Goal: Subscribe to service/newsletter

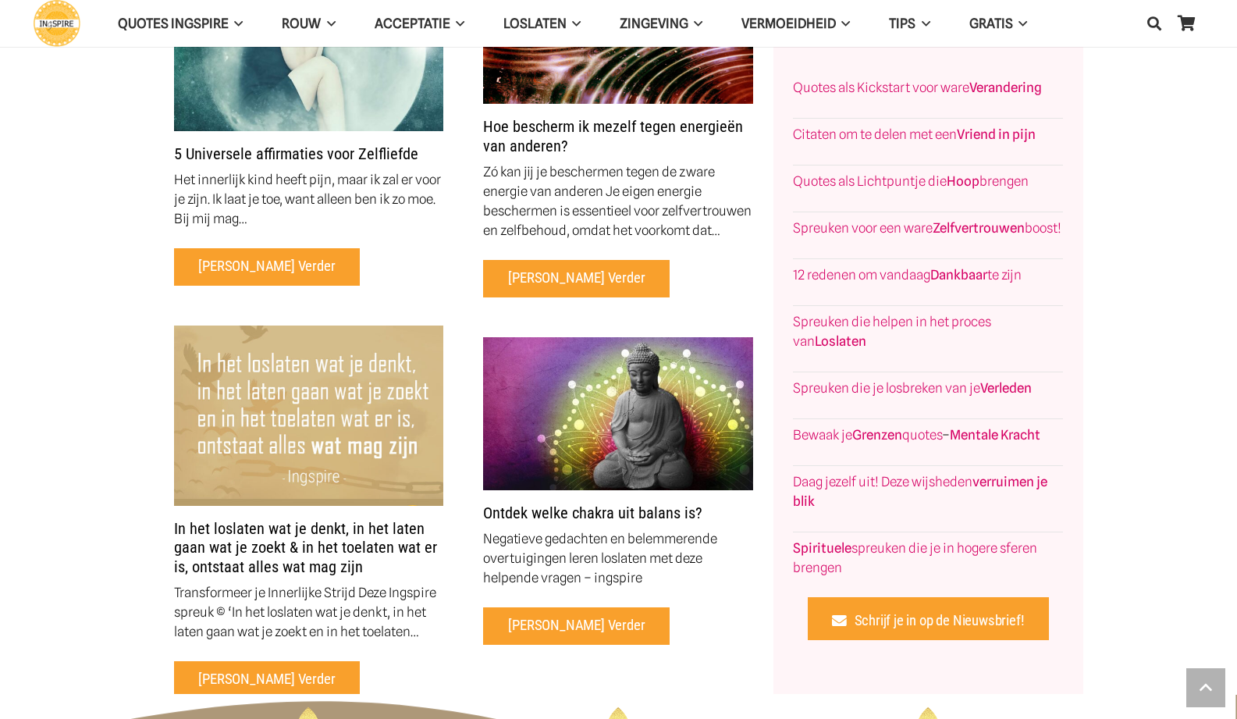
scroll to position [6315, 0]
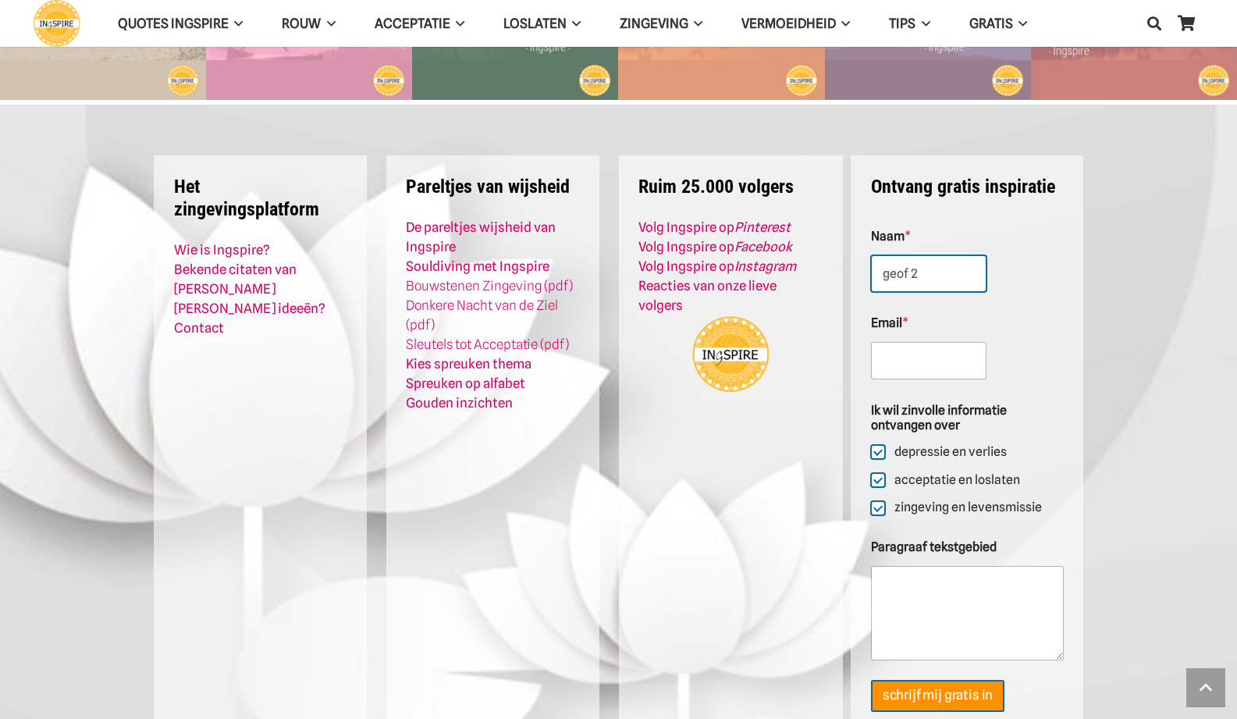
type input "geof 2"
type input "[PERSON_NAME][EMAIL_ADDRESS][DOMAIN_NAME]"
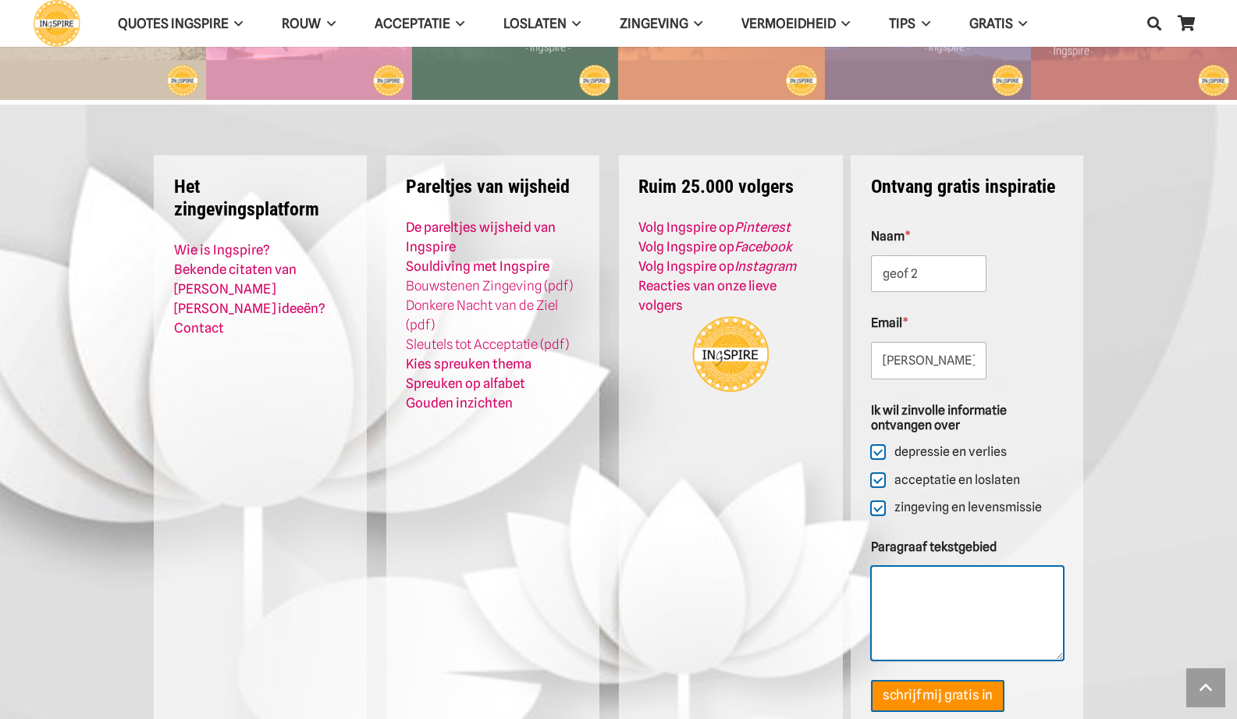
click at [936, 566] on textarea "Paragraaf tekstgebied" at bounding box center [967, 613] width 193 height 94
type textarea "test"
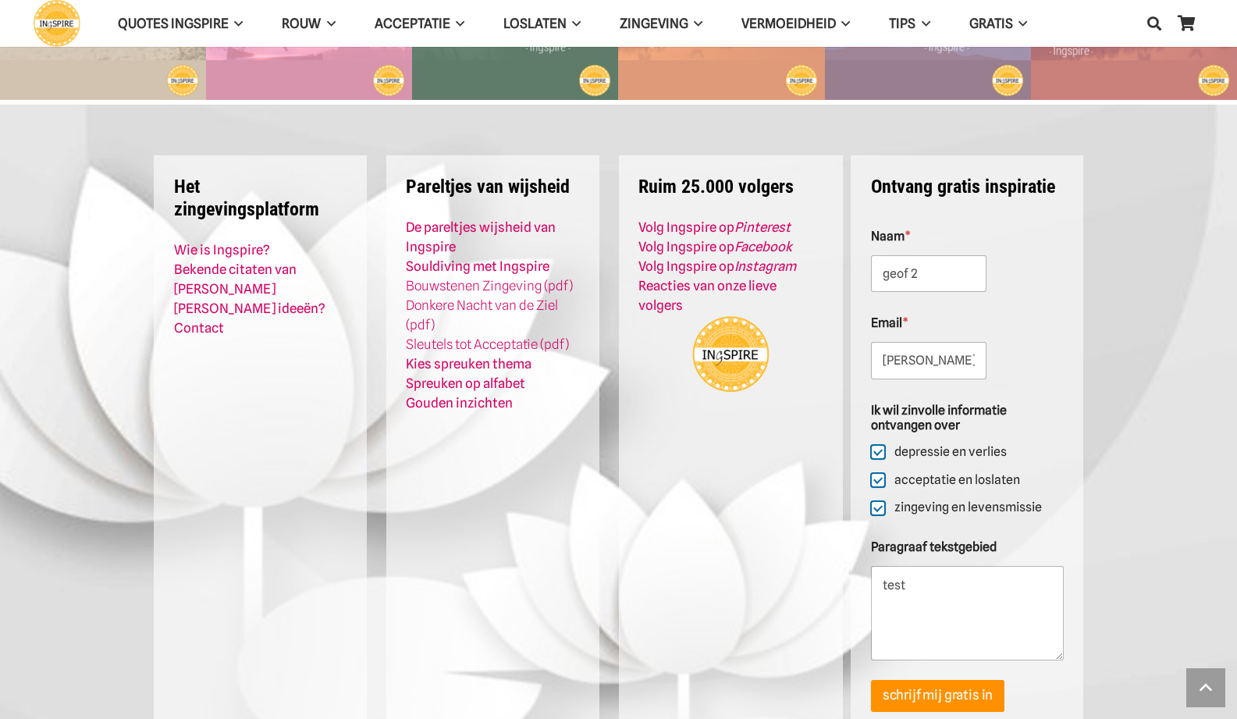
click at [939, 680] on button "schrijf mij gratis in" at bounding box center [937, 696] width 133 height 32
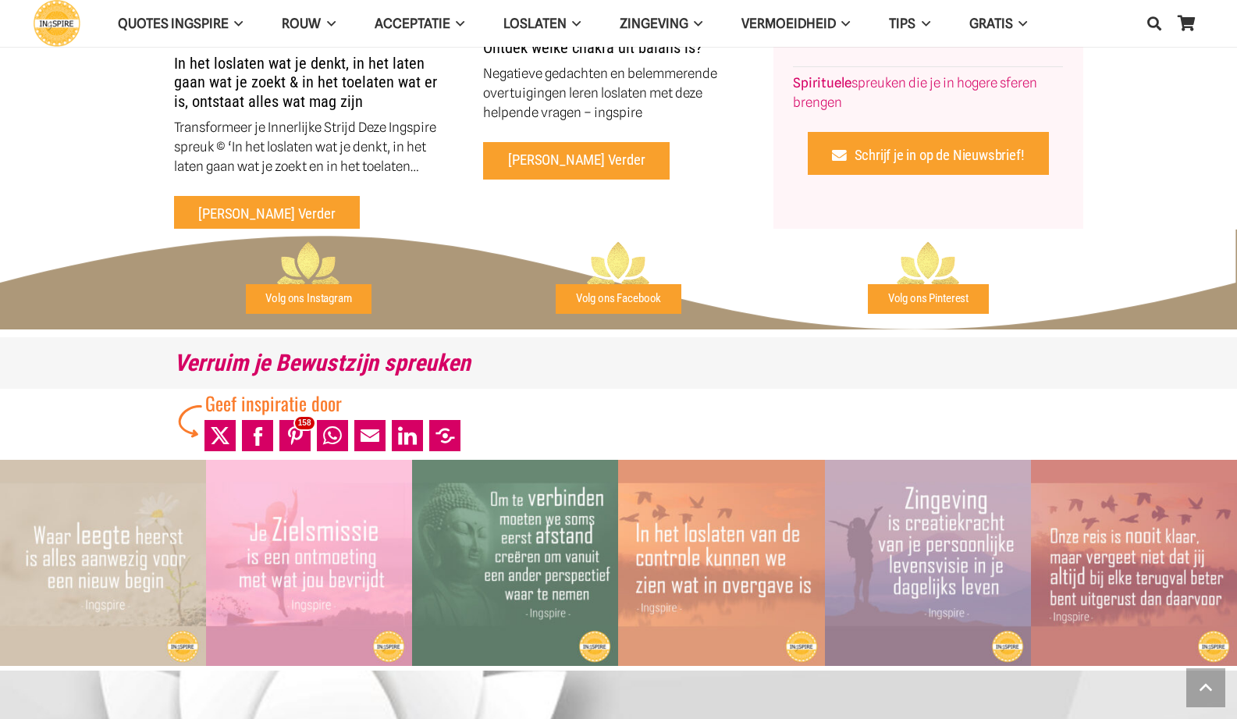
scroll to position [5982, 0]
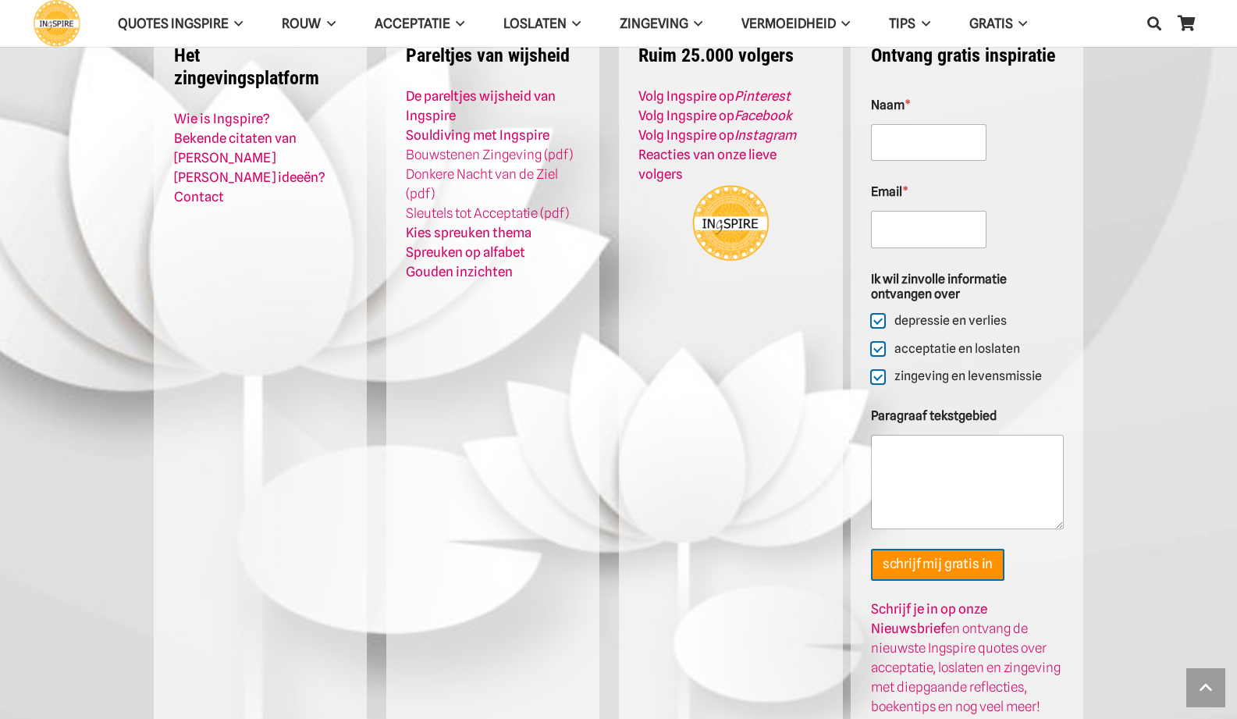
scroll to position [6443, 0]
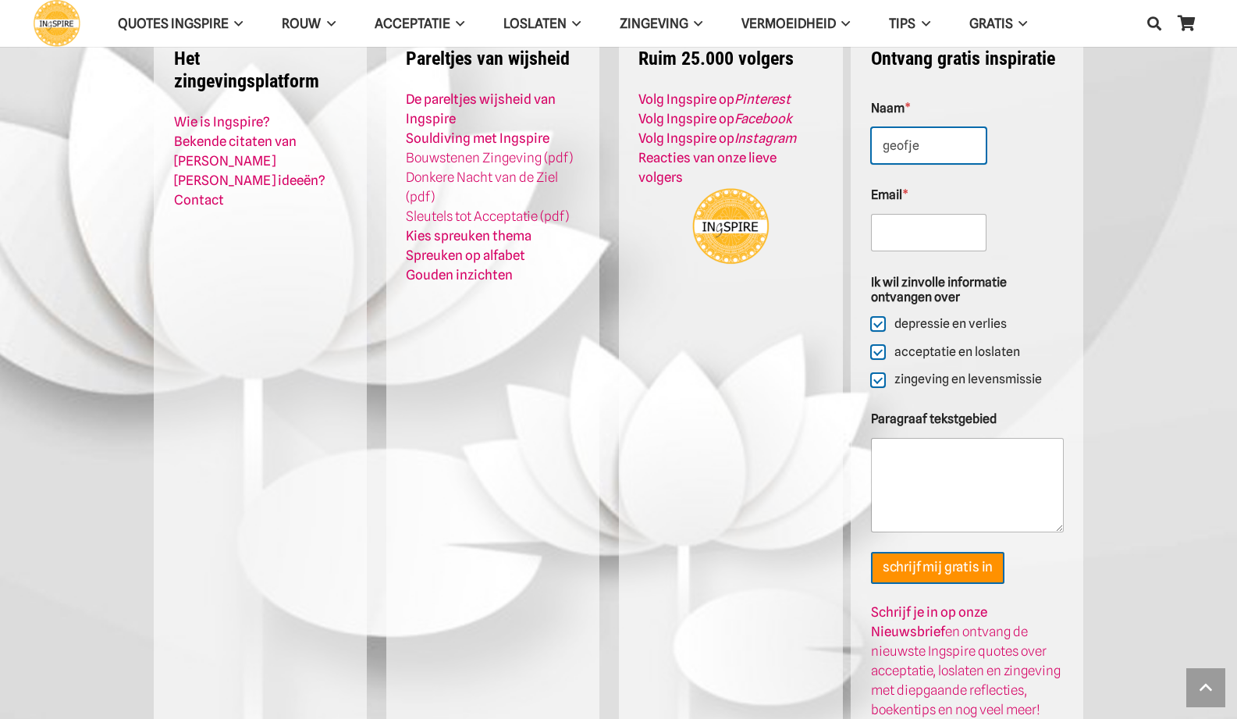
type input "geofje"
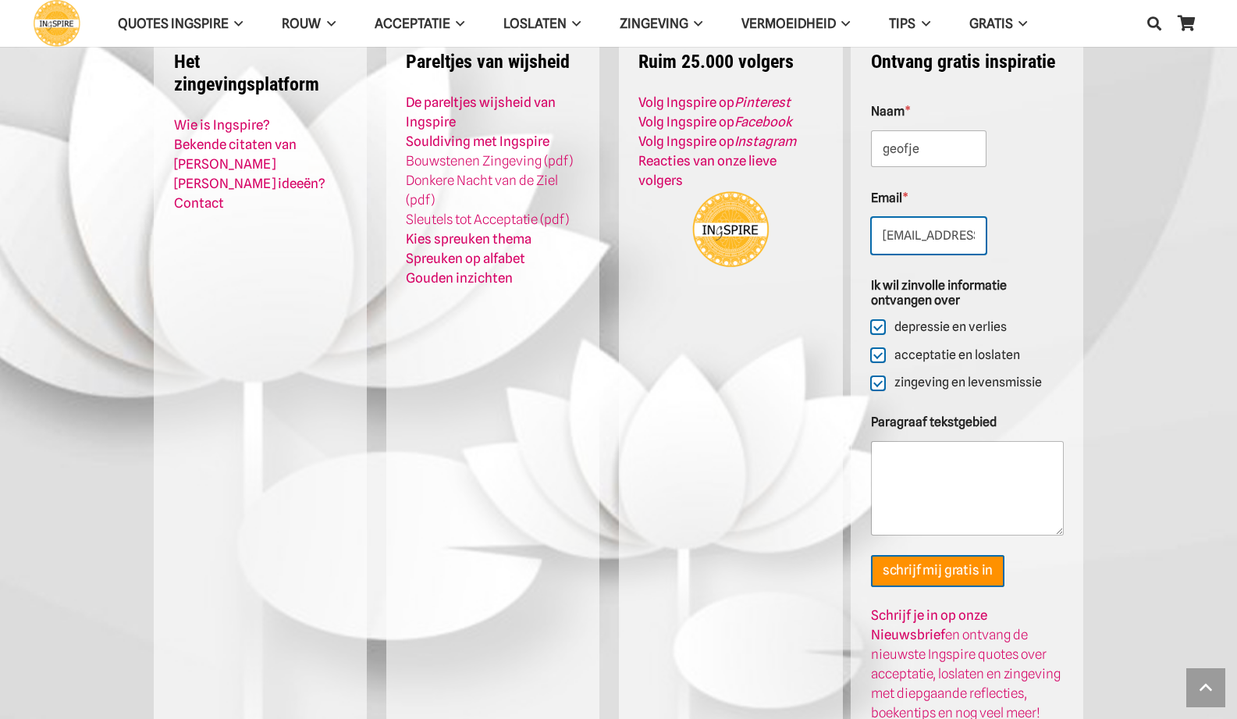
type input "geofje@gmail.com"
click at [936, 441] on textarea "Paragraaf tekstgebied" at bounding box center [967, 488] width 193 height 94
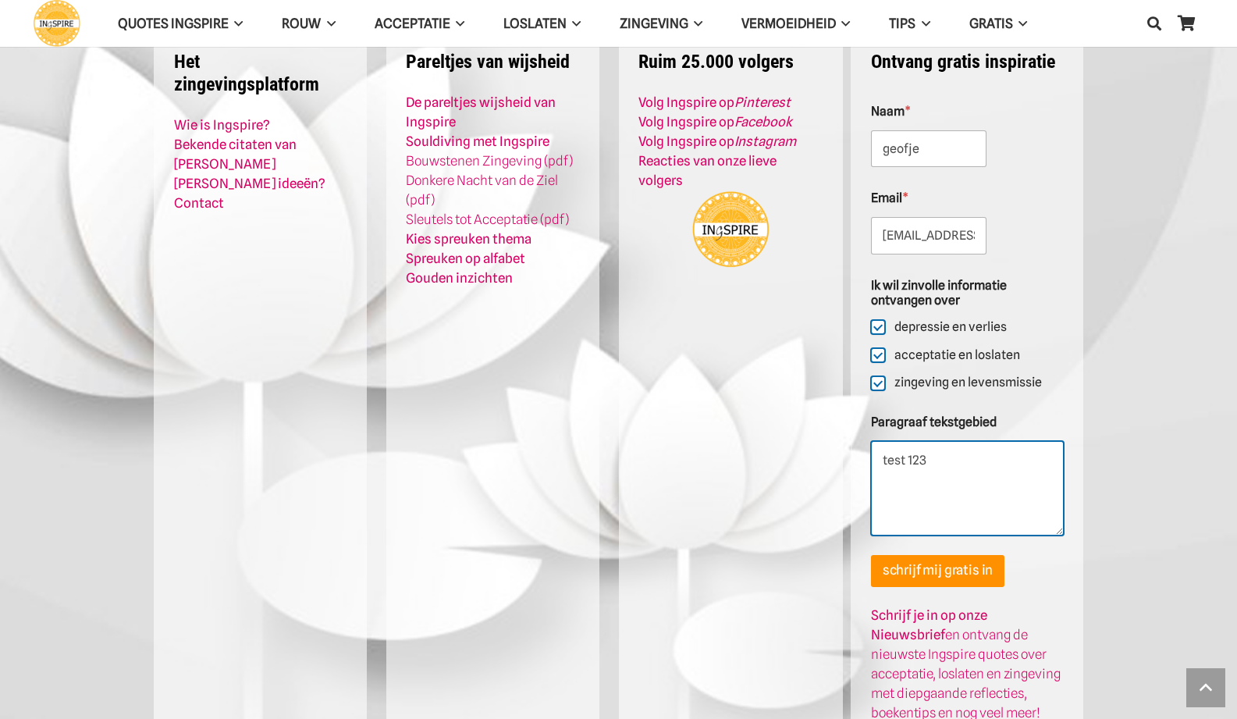
type textarea "test 123"
click at [943, 555] on button "schrijf mij gratis in" at bounding box center [937, 571] width 133 height 32
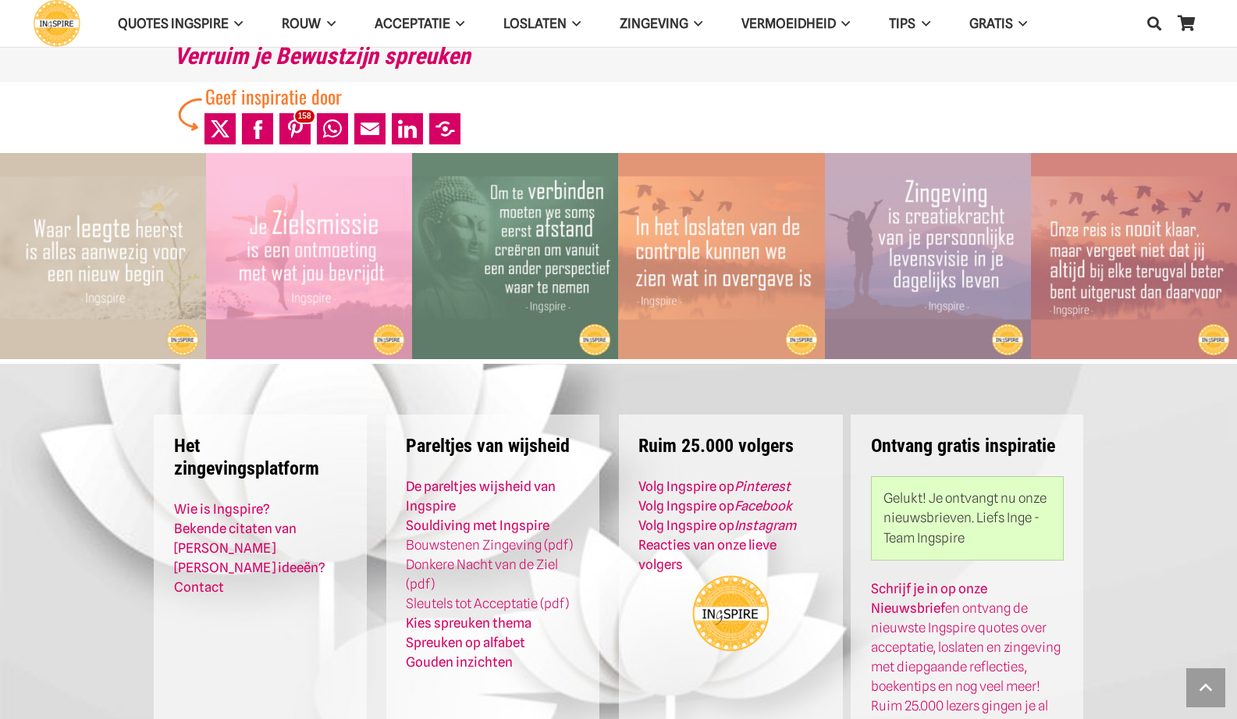
scroll to position [6092, 0]
